Goal: Navigation & Orientation: Find specific page/section

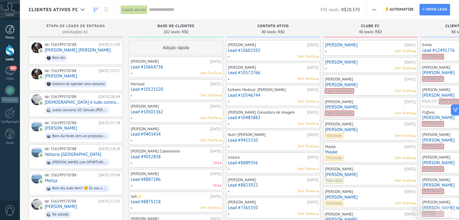
click at [6, 34] on link "Painel" at bounding box center [10, 32] width 20 height 15
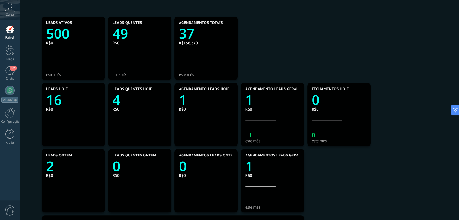
scroll to position [113, 261]
